Goal: Information Seeking & Learning: Understand process/instructions

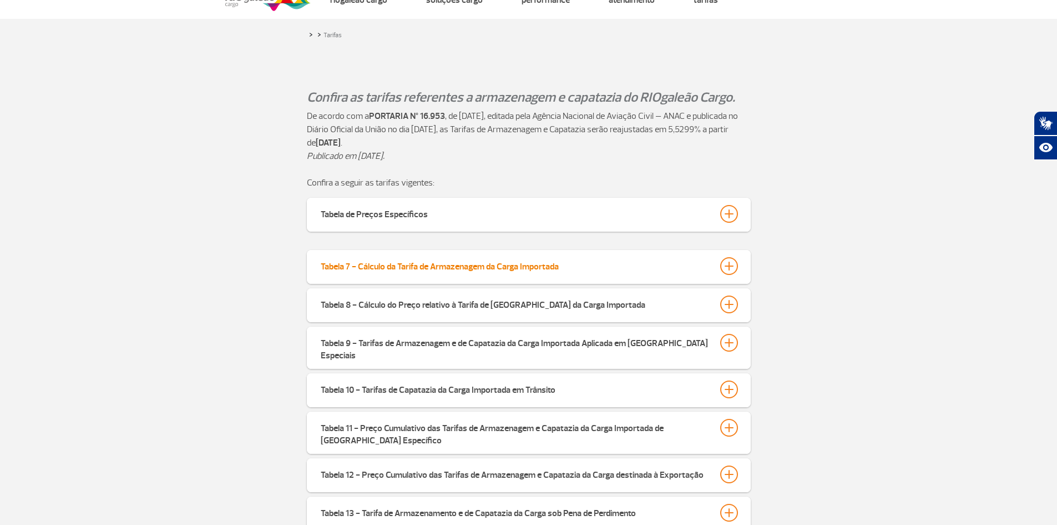
scroll to position [56, 0]
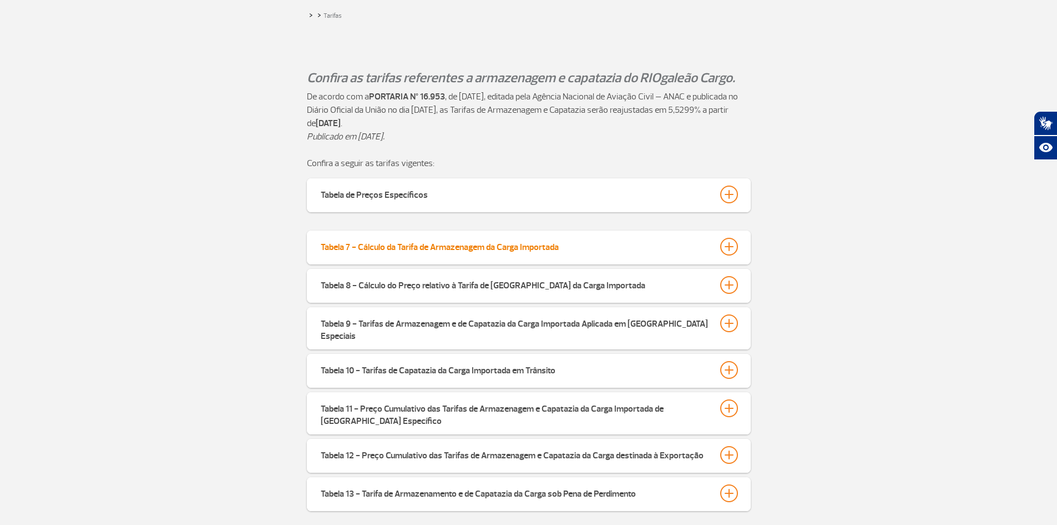
click at [444, 246] on div "Tabela 7 - Cálculo da Tarifa de Armazenagem da Carga Importada" at bounding box center [440, 246] width 238 height 16
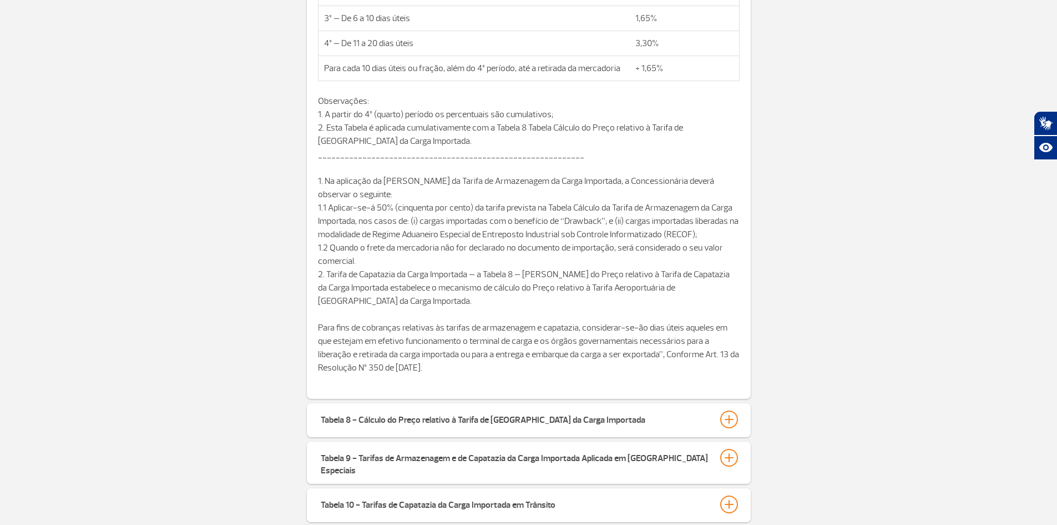
scroll to position [666, 0]
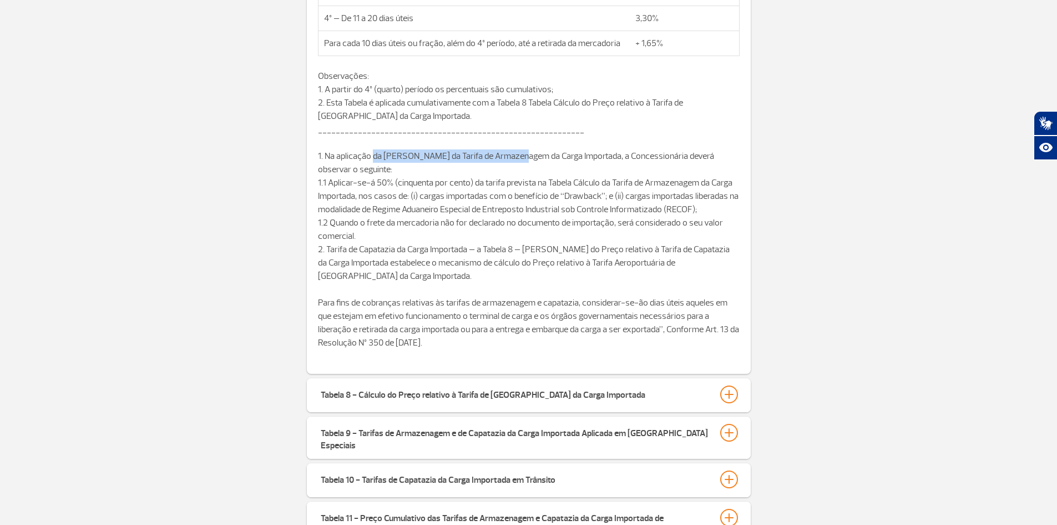
drag, startPoint x: 371, startPoint y: 156, endPoint x: 509, endPoint y: 154, distance: 137.7
click at [509, 154] on p "1. Na aplicação da Tabela Cálculo da Tarifa de Armazenagem da Carga Importada, …" at bounding box center [529, 222] width 422 height 147
drag, startPoint x: 622, startPoint y: 153, endPoint x: 653, endPoint y: 153, distance: 30.5
click at [653, 153] on p "1. Na aplicação da Tabela Cálculo da Tarifa de Armazenagem da Carga Importada, …" at bounding box center [529, 222] width 422 height 147
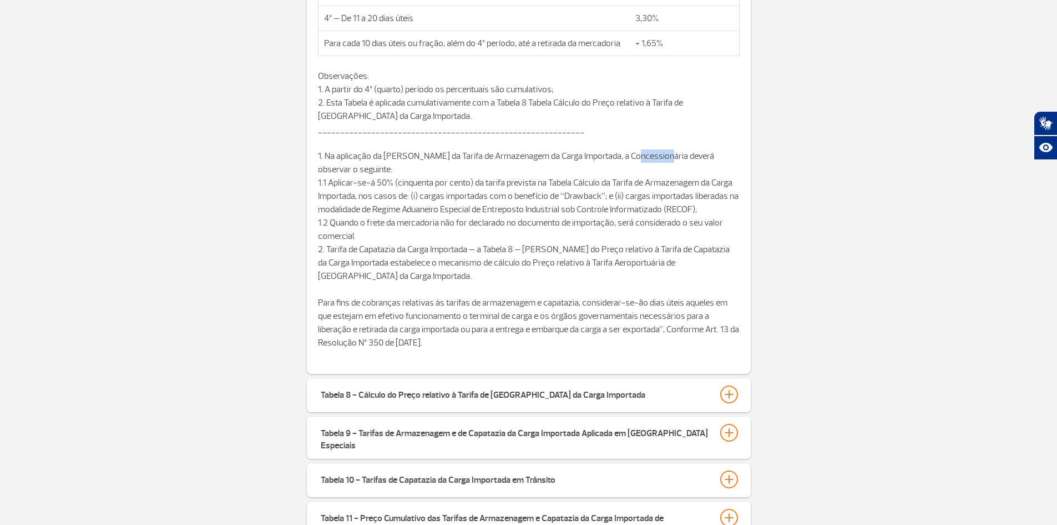
click at [653, 153] on p "1. Na aplicação da Tabela Cálculo da Tarifa de Armazenagem da Carga Importada, …" at bounding box center [529, 222] width 422 height 147
drag, startPoint x: 382, startPoint y: 183, endPoint x: 454, endPoint y: 180, distance: 72.2
click at [454, 180] on p "1. Na aplicação da Tabela Cálculo da Tarifa de Armazenagem da Carga Importada, …" at bounding box center [529, 222] width 422 height 147
drag, startPoint x: 526, startPoint y: 178, endPoint x: 622, endPoint y: 177, distance: 95.5
click at [621, 178] on p "1. Na aplicação da Tabela Cálculo da Tarifa de Armazenagem da Carga Importada, …" at bounding box center [529, 222] width 422 height 147
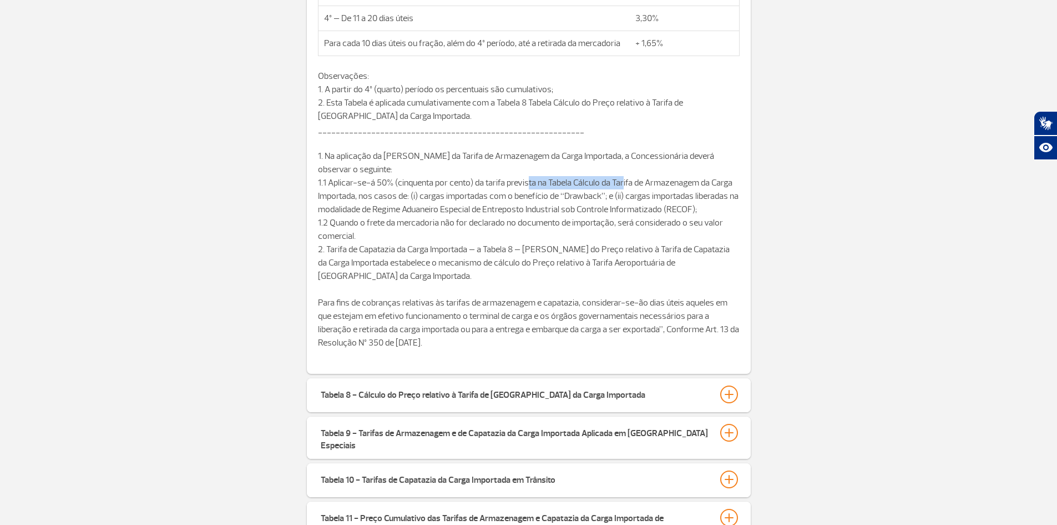
click at [622, 177] on p "1. Na aplicação da Tabela Cálculo da Tarifa de Armazenagem da Carga Importada, …" at bounding box center [529, 222] width 422 height 147
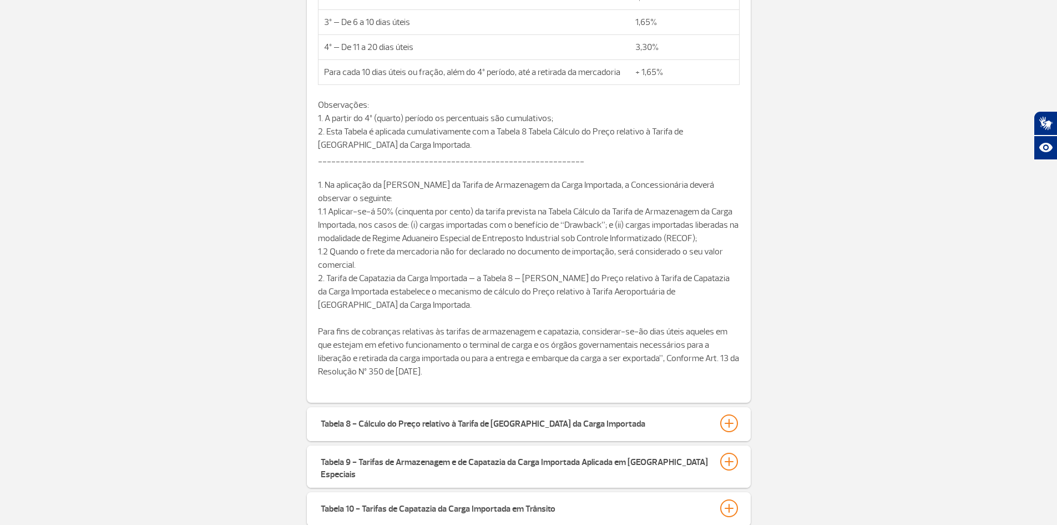
scroll to position [611, 0]
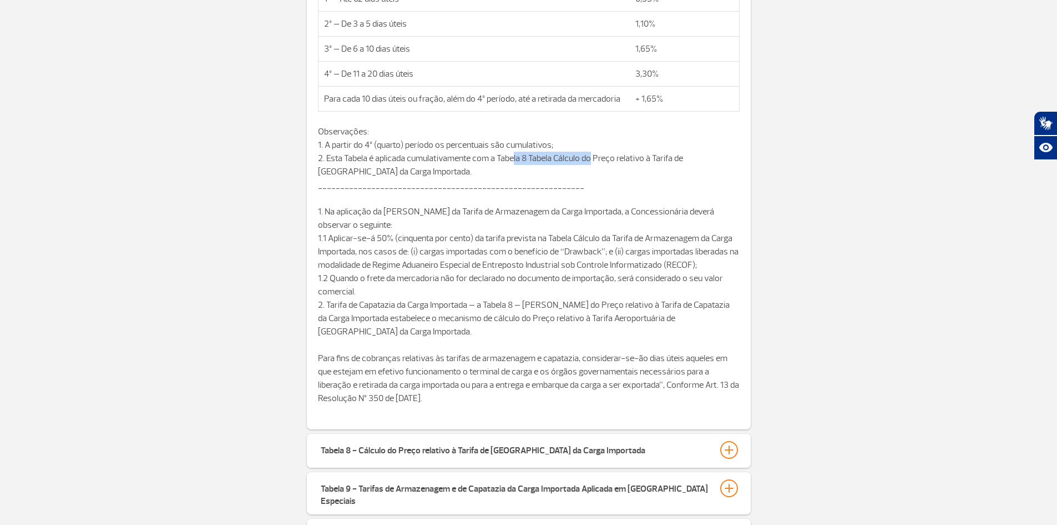
drag, startPoint x: 530, startPoint y: 154, endPoint x: 598, endPoint y: 154, distance: 68.3
click at [598, 154] on p "Observações: 1. A partir do 4º (quarto) período os percentuais são cumulativos;…" at bounding box center [529, 151] width 422 height 53
drag, startPoint x: 414, startPoint y: 145, endPoint x: 516, endPoint y: 145, distance: 102.1
click at [516, 145] on p "Observações: 1. A partir do 4º (quarto) período os percentuais são cumulativos;…" at bounding box center [529, 151] width 422 height 53
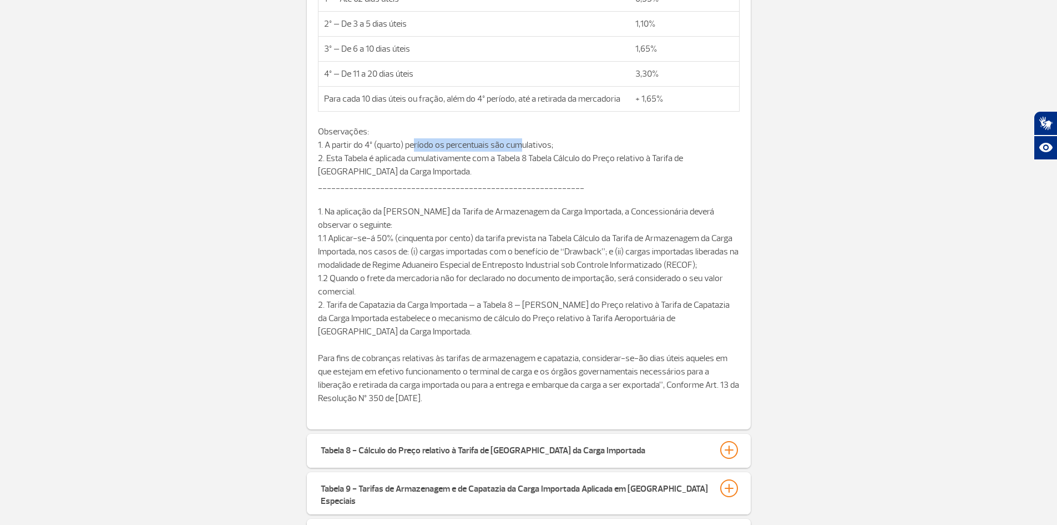
click at [516, 145] on p "Observações: 1. A partir do 4º (quarto) período os percentuais são cumulativos;…" at bounding box center [529, 151] width 422 height 53
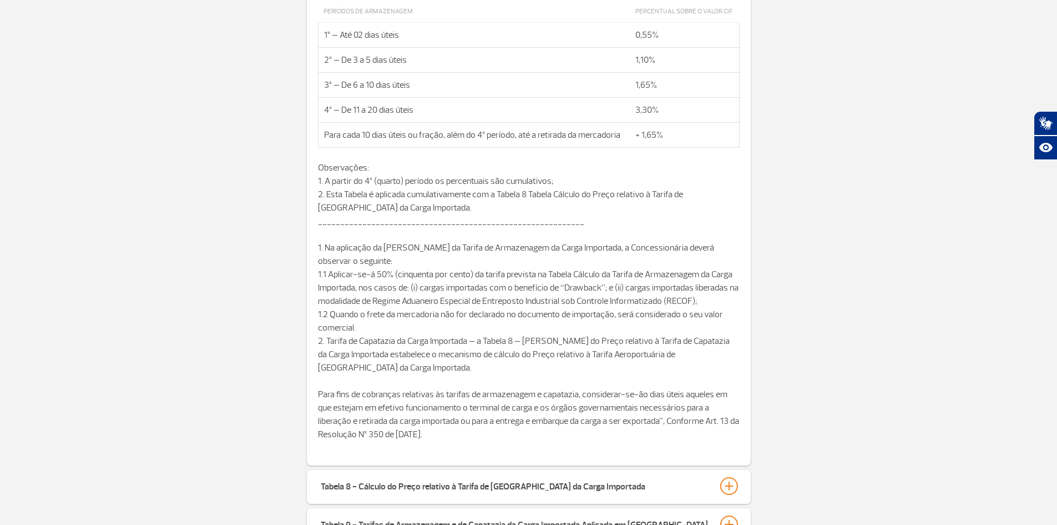
scroll to position [555, 0]
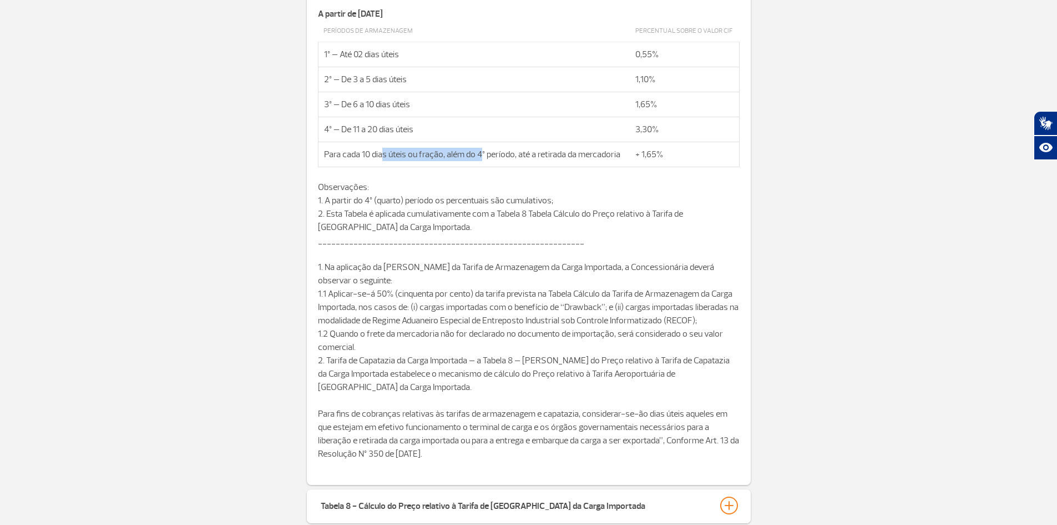
drag, startPoint x: 460, startPoint y: 157, endPoint x: 488, endPoint y: 157, distance: 28.9
click at [488, 157] on td "Para cada 10 dias úteis ou fração, além do 4º período, até a retirada da mercad…" at bounding box center [474, 154] width 312 height 25
drag, startPoint x: 530, startPoint y: 157, endPoint x: 578, endPoint y: 157, distance: 48.3
click at [578, 157] on td "Para cada 10 dias úteis ou fração, além do 4º período, até a retirada da mercad…" at bounding box center [474, 154] width 312 height 25
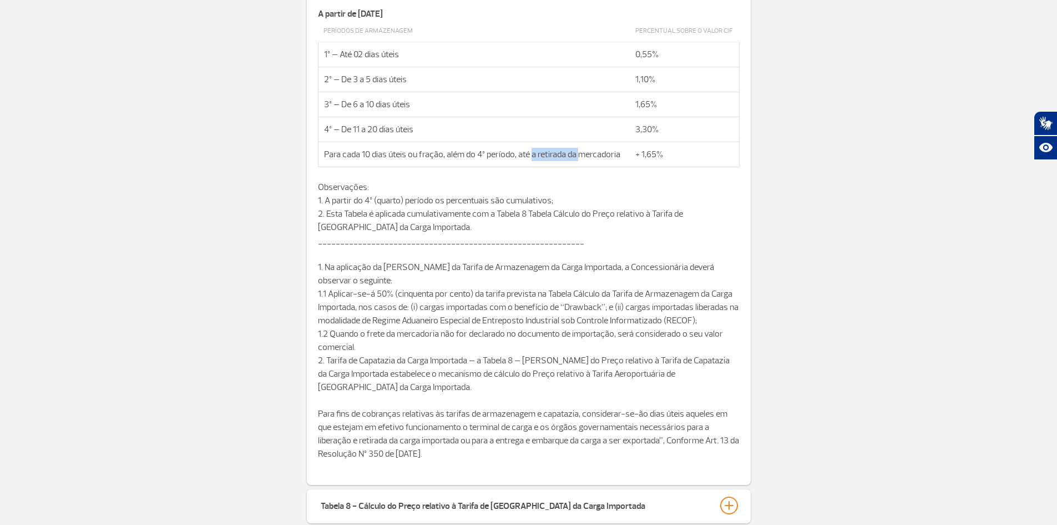
click at [578, 157] on td "Para cada 10 dias úteis ou fração, além do 4º período, até a retirada da mercad…" at bounding box center [474, 154] width 312 height 25
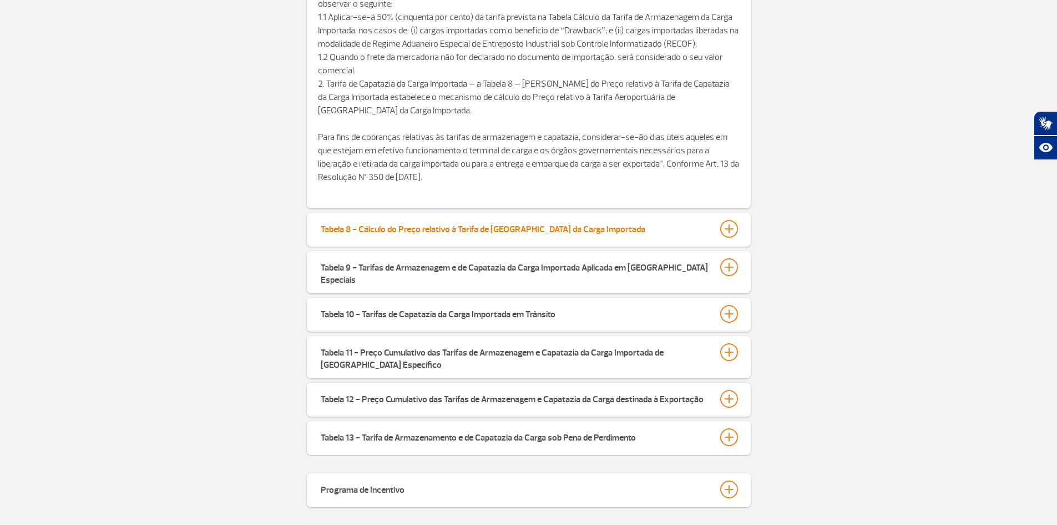
scroll to position [833, 0]
click at [453, 233] on div "Tabela 8 - Cálculo do Preço relativo à Tarifa de [GEOGRAPHIC_DATA] da Carga Imp…" at bounding box center [483, 227] width 325 height 16
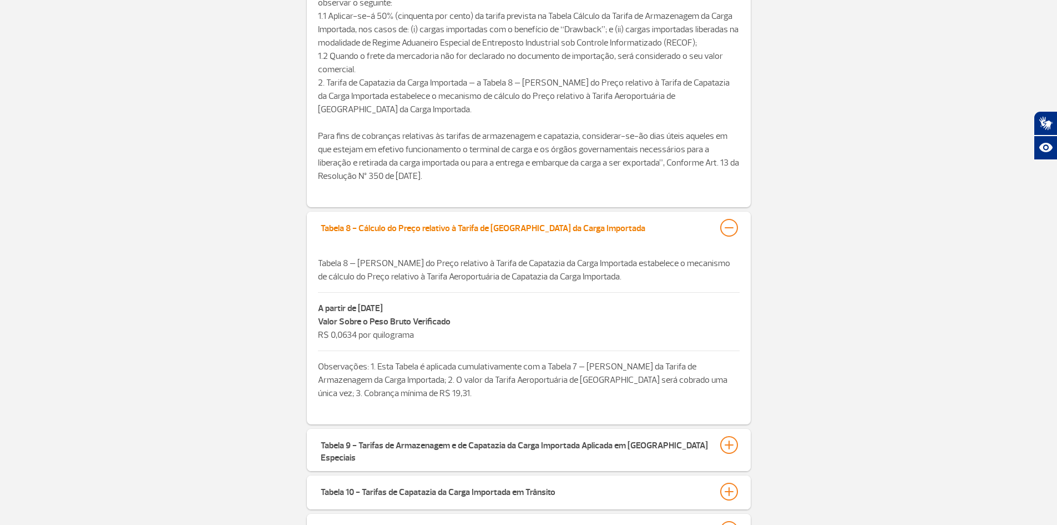
scroll to position [888, 0]
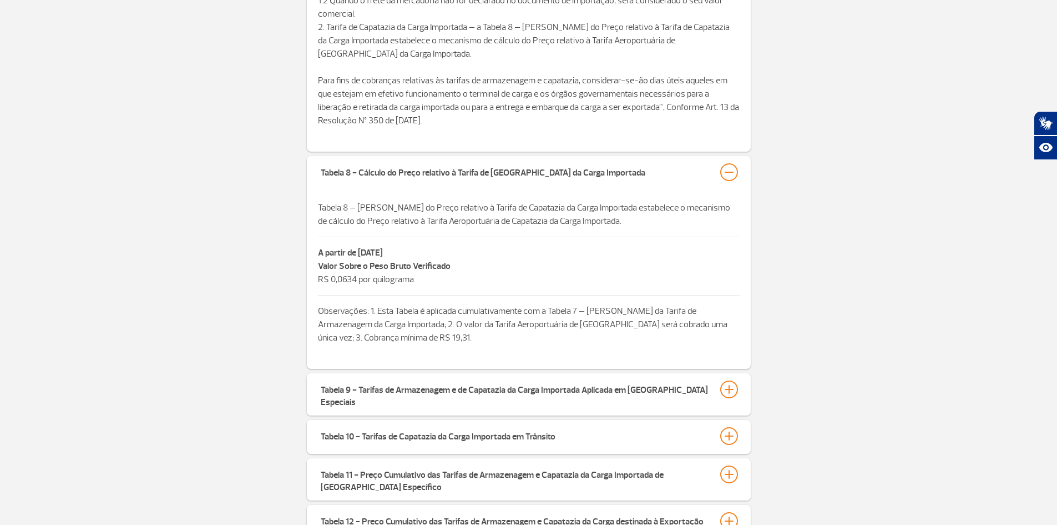
drag, startPoint x: 377, startPoint y: 253, endPoint x: 464, endPoint y: 253, distance: 86.6
click at [464, 253] on p "A partir de [DATE]" at bounding box center [529, 252] width 422 height 13
click at [471, 282] on p "Valor Sobre o Peso Bruto Verificado R$ 0,0634 por quilograma" at bounding box center [529, 272] width 422 height 27
drag, startPoint x: 410, startPoint y: 314, endPoint x: 568, endPoint y: 316, distance: 158.2
click at [568, 316] on p "Observações: 1. Esta Tabela é aplicada cumulativamente com a Tabela 7 – [PERSON…" at bounding box center [529, 324] width 422 height 40
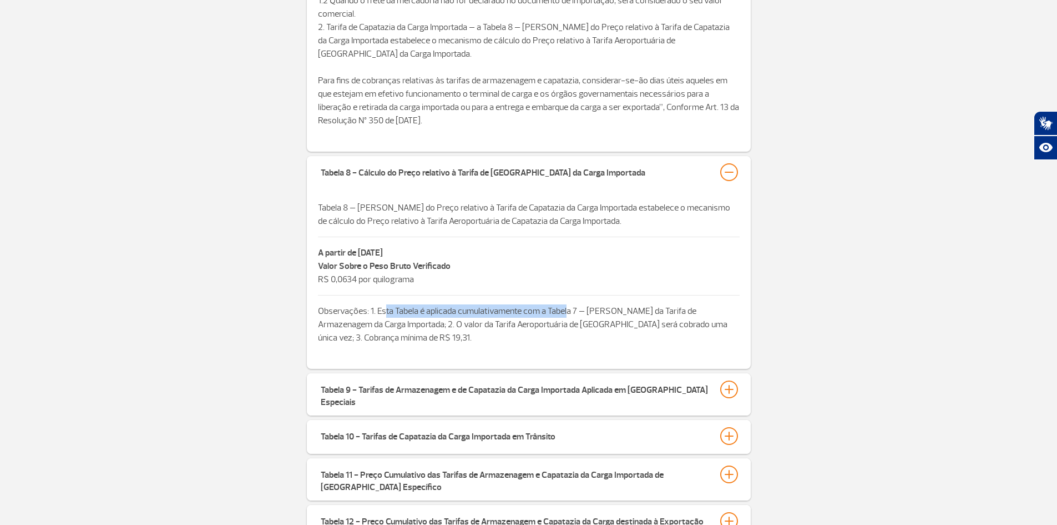
click at [568, 316] on p "Observações: 1. Esta Tabela é aplicada cumulativamente com a Tabela 7 – [PERSON…" at bounding box center [529, 324] width 422 height 40
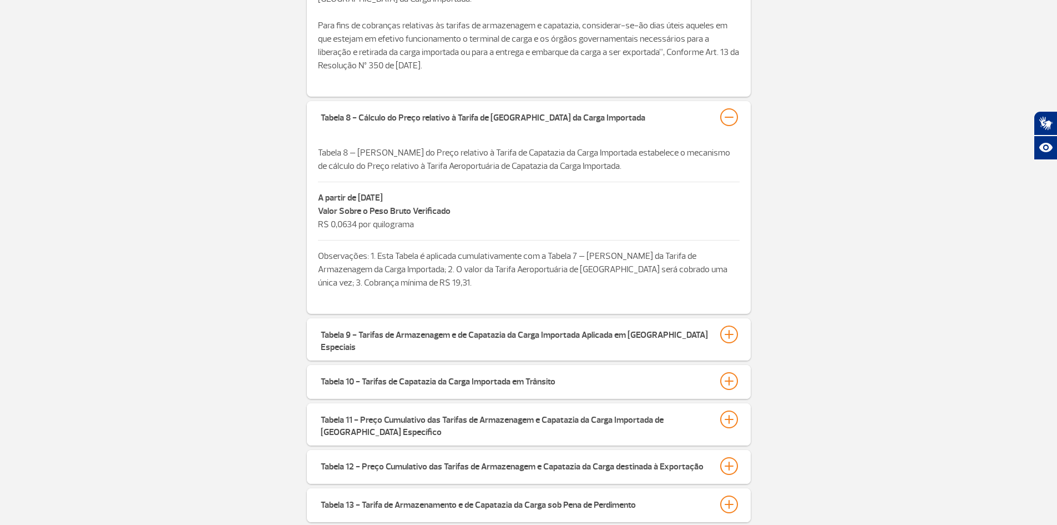
scroll to position [944, 0]
click at [463, 335] on div "Tabela 9 - Tarifas de Armazenagem e de Capatazia da Carga Importada Aplicada em…" at bounding box center [515, 339] width 389 height 28
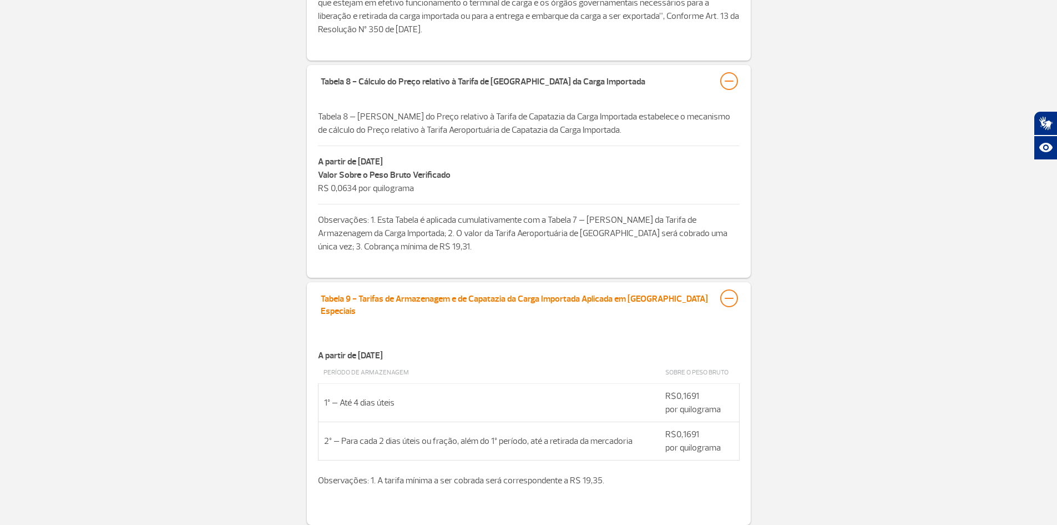
scroll to position [999, 0]
